Goal: Task Accomplishment & Management: Manage account settings

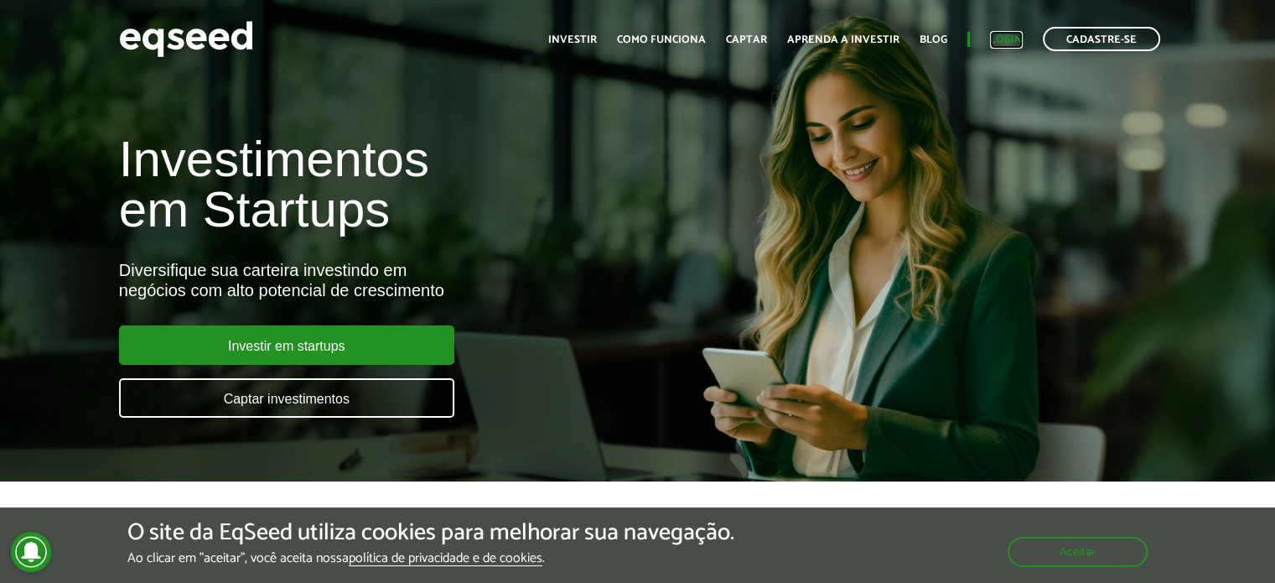
click at [997, 38] on link "Login" at bounding box center [1006, 39] width 33 height 11
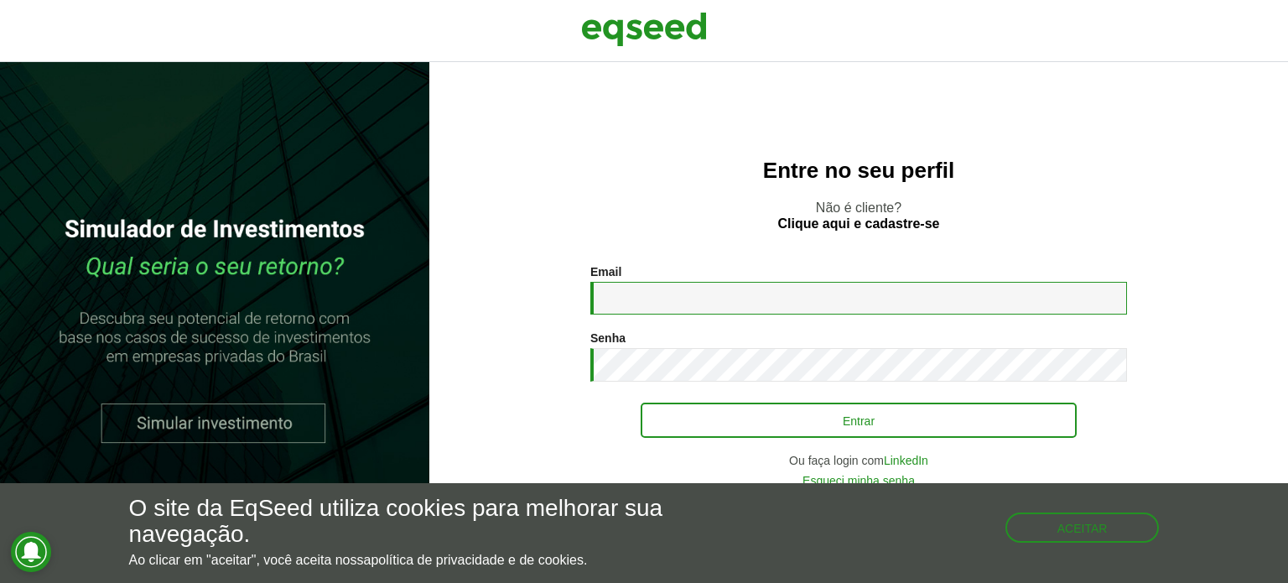
type input "**********"
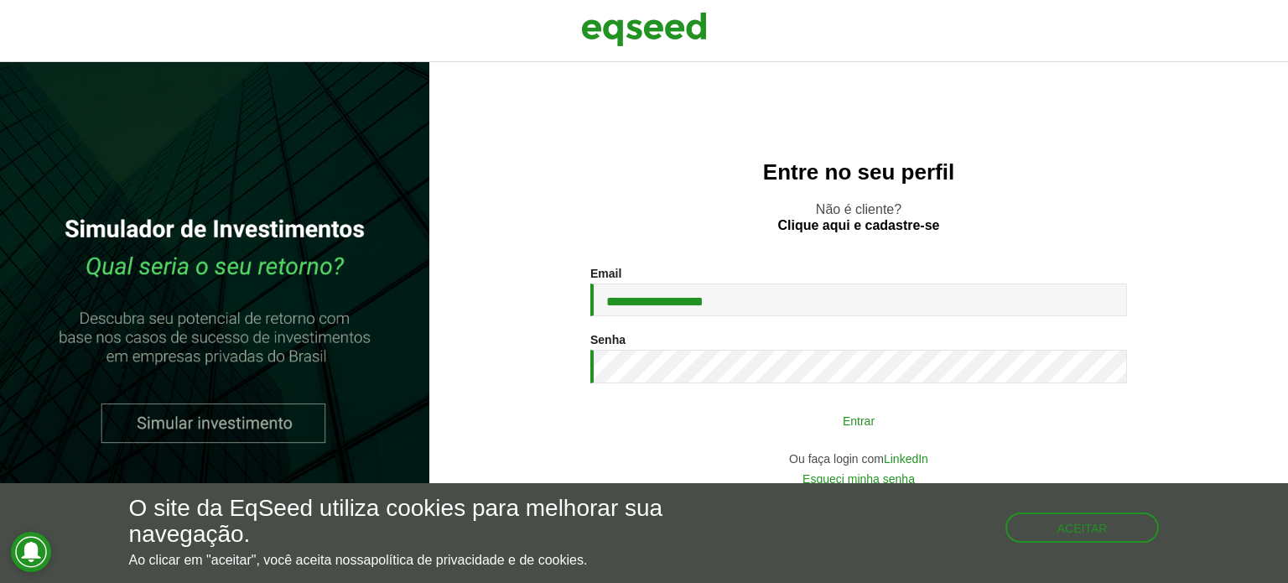
click at [856, 422] on button "Entrar" at bounding box center [858, 420] width 436 height 32
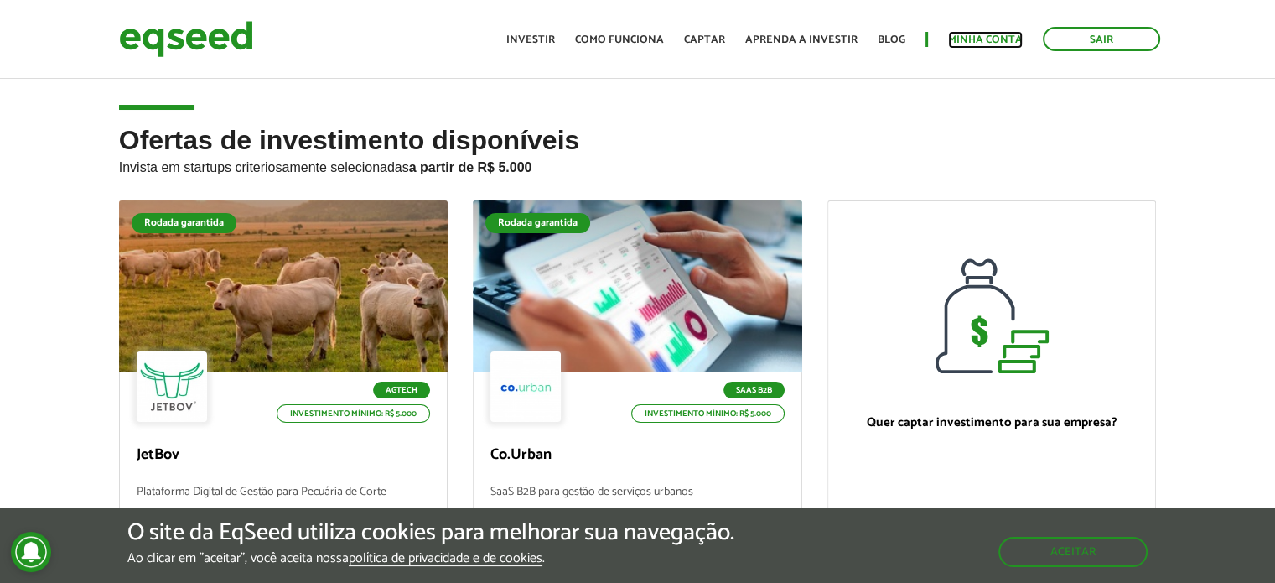
click at [982, 42] on link "Minha conta" at bounding box center [985, 39] width 75 height 11
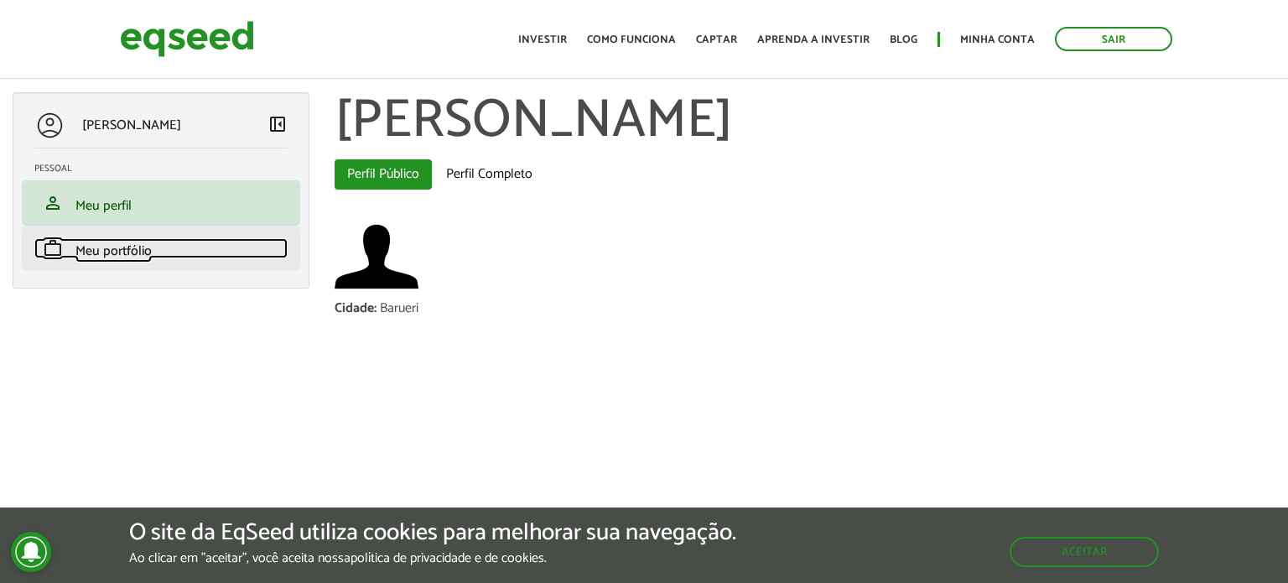
click at [111, 249] on span "Meu portfólio" at bounding box center [113, 251] width 76 height 23
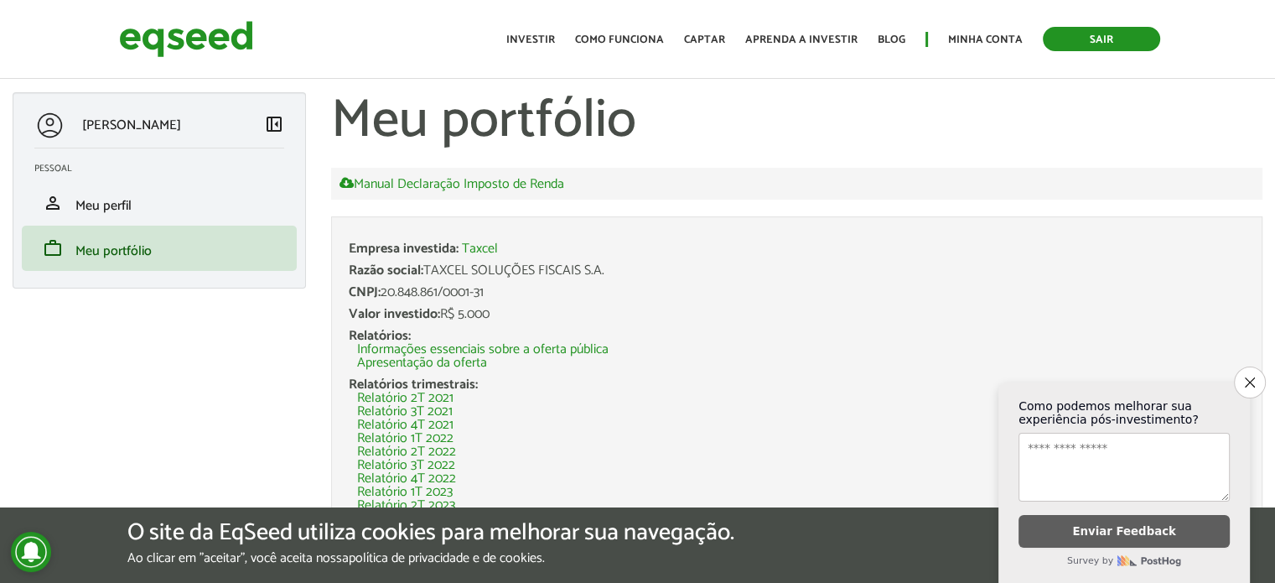
click at [1101, 38] on link "Sair" at bounding box center [1101, 39] width 117 height 24
